Goal: Find specific page/section: Find specific page/section

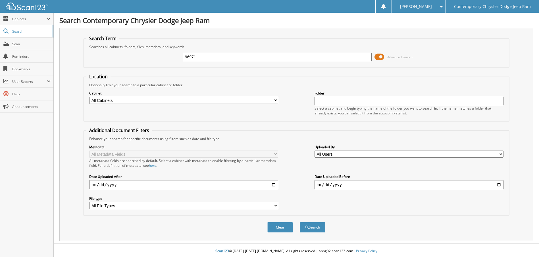
type input "96971"
click at [300, 222] on button "Search" at bounding box center [313, 227] width 26 height 11
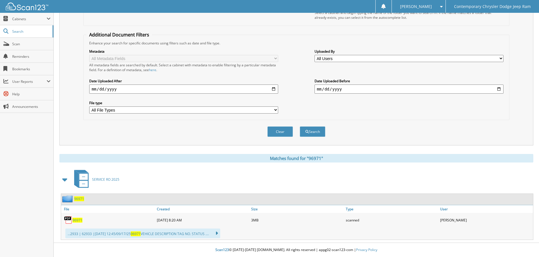
click at [79, 220] on span "96971" at bounding box center [77, 219] width 10 height 5
